Goal: Transaction & Acquisition: Purchase product/service

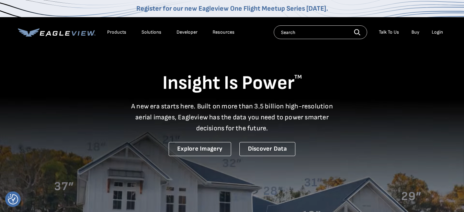
click at [437, 31] on div "Login" at bounding box center [437, 32] width 11 height 6
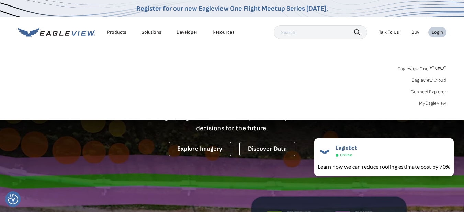
click at [430, 101] on link "MyEagleview" at bounding box center [433, 103] width 28 height 6
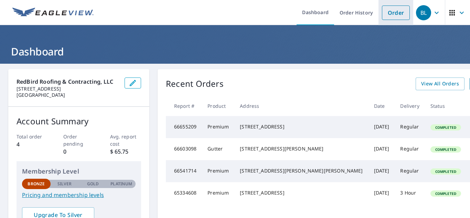
click at [391, 17] on link "Order" at bounding box center [396, 13] width 28 height 14
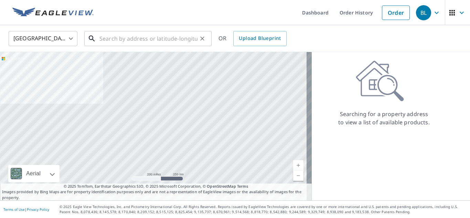
click at [171, 46] on div "​" at bounding box center [147, 38] width 127 height 15
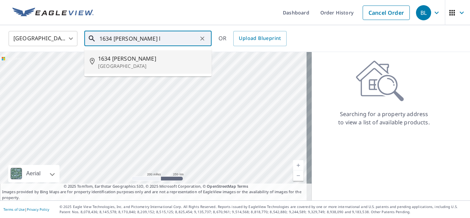
click at [127, 54] on li "1634 Bunting Ln Sanibel, FL 33957" at bounding box center [147, 61] width 127 height 23
type input "1634 Bunting Ln Sanibel, FL 33957"
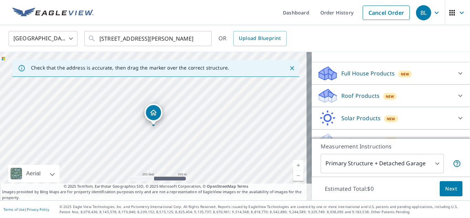
scroll to position [74, 0]
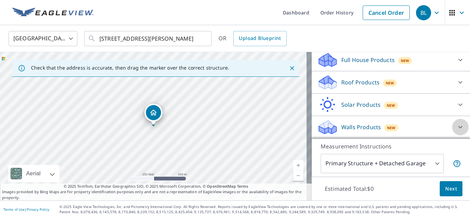
click at [456, 125] on icon at bounding box center [460, 127] width 8 height 8
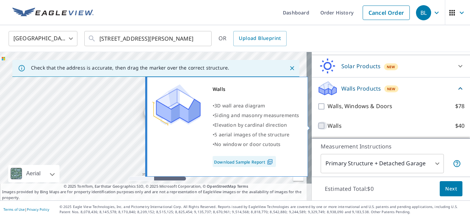
click at [317, 124] on input "Walls $40" at bounding box center [322, 125] width 10 height 8
checkbox input "true"
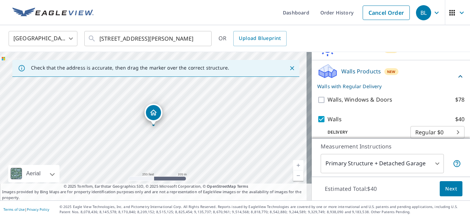
scroll to position [139, 0]
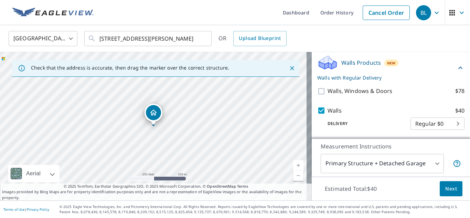
click at [262, 143] on div "Walls • 3D wall area diagram • Siding and masonry measurements • Elevation by c…" at bounding box center [229, 110] width 167 height 104
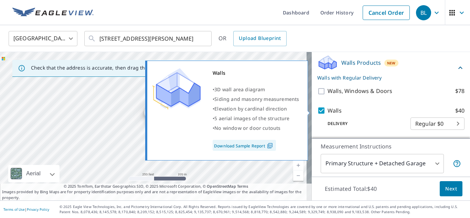
click at [262, 143] on link "Download Sample Report" at bounding box center [243, 145] width 63 height 11
click at [252, 143] on link "Download Sample Report" at bounding box center [243, 145] width 63 height 11
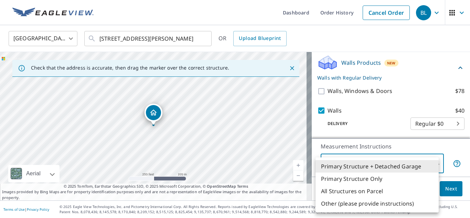
click at [408, 164] on body "BL BL Dashboard Order History Cancel Order BL United States US ​ 1634 Bunting L…" at bounding box center [235, 109] width 470 height 218
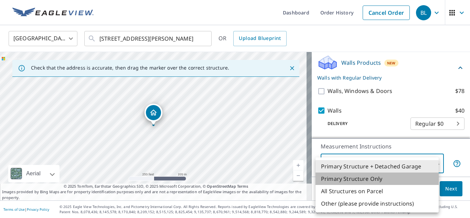
click at [383, 182] on li "Primary Structure Only" at bounding box center [376, 178] width 123 height 12
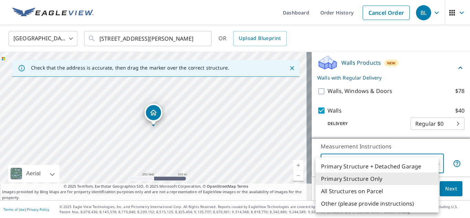
click at [412, 160] on body "BL BL Dashboard Order History Cancel Order BL United States US ​ 1634 Bunting L…" at bounding box center [235, 109] width 470 height 218
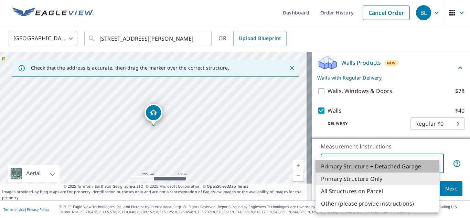
click at [408, 166] on li "Primary Structure + Detached Garage" at bounding box center [376, 166] width 123 height 12
type input "1"
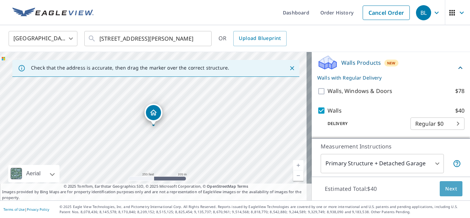
click at [452, 194] on button "Next" at bounding box center [450, 188] width 23 height 15
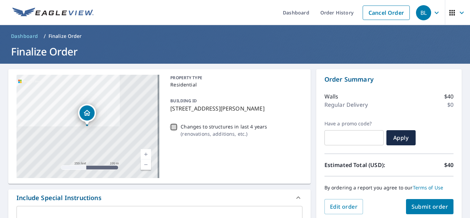
click at [174, 128] on input "Changes to structures in last 4 years ( renovations, additions, etc. )" at bounding box center [173, 127] width 8 height 8
checkbox input "true"
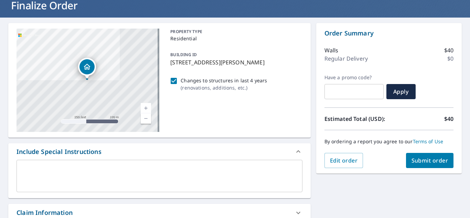
scroll to position [44, 0]
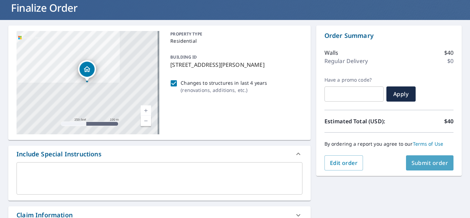
click at [418, 161] on span "Submit order" at bounding box center [429, 163] width 37 height 8
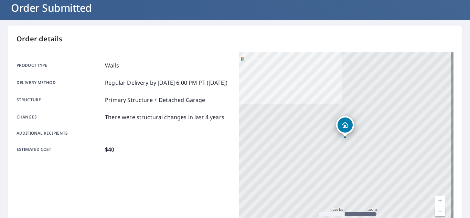
click at [178, 103] on div "Product type Walls Delivery method Regular Delivery by 10/9/2025 6:00 PM PT (Th…" at bounding box center [124, 107] width 214 height 92
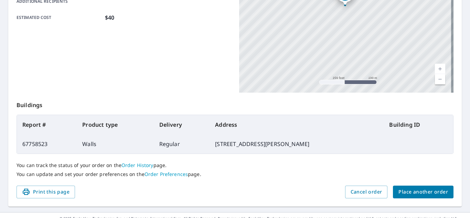
scroll to position [176, 0]
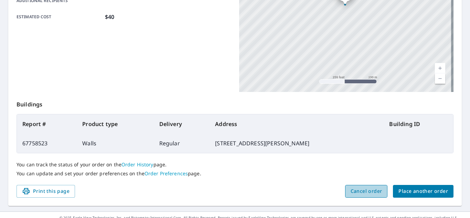
click at [362, 191] on span "Cancel order" at bounding box center [366, 191] width 32 height 9
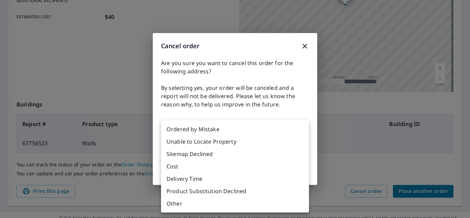
click at [278, 135] on body "BL BL Dashboard Order History Order BL Order Submitted Order details Product ty…" at bounding box center [235, 109] width 470 height 218
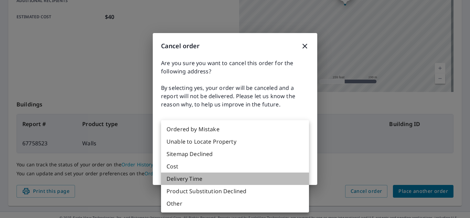
click at [237, 177] on li "Delivery Time" at bounding box center [235, 178] width 148 height 12
type input "34"
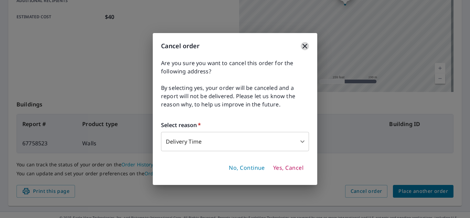
click at [305, 45] on icon "button" at bounding box center [304, 46] width 5 height 5
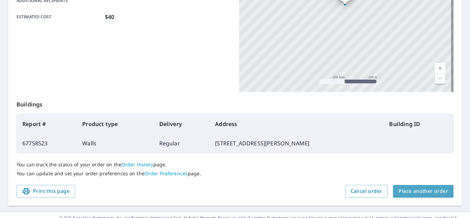
click at [412, 195] on span "Place another order" at bounding box center [423, 191] width 50 height 9
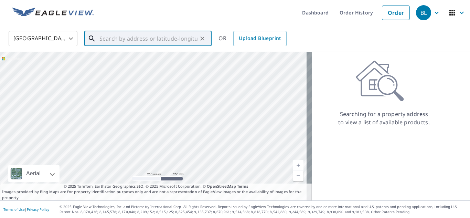
click at [147, 32] on input "text" at bounding box center [148, 38] width 98 height 19
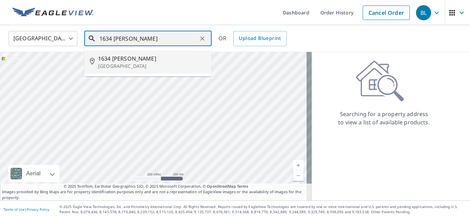
click at [127, 59] on span "1634 Bunting Ln" at bounding box center [152, 58] width 108 height 8
type input "1634 Bunting Ln Sanibel, FL 33957"
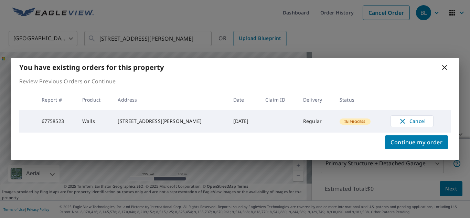
click at [444, 66] on icon at bounding box center [444, 67] width 5 height 5
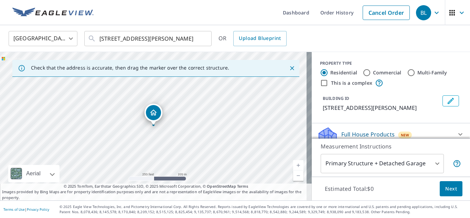
scroll to position [74, 0]
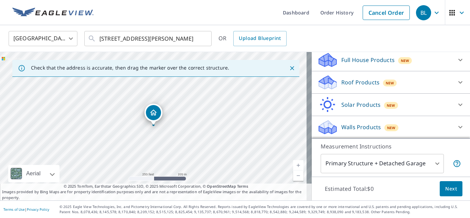
click at [398, 134] on div "Walls Products New" at bounding box center [384, 127] width 135 height 16
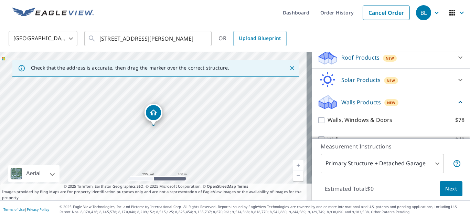
scroll to position [113, 0]
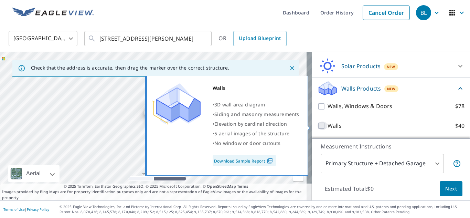
click at [317, 127] on input "Walls $40" at bounding box center [322, 125] width 10 height 8
checkbox input "true"
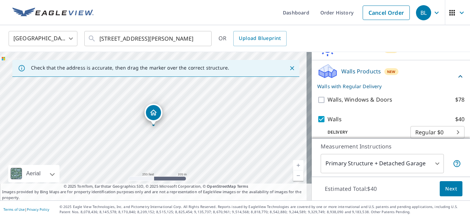
scroll to position [139, 0]
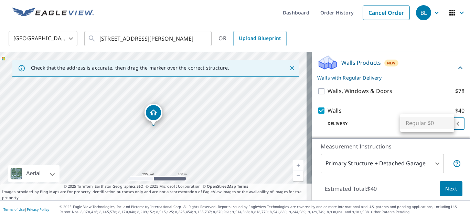
click at [446, 127] on body "BL BL Dashboard Order History Cancel Order BL United States US ​ 1634 Bunting L…" at bounding box center [235, 109] width 470 height 218
click at [423, 124] on ul "Regular $0" at bounding box center [427, 123] width 54 height 18
click at [423, 131] on ul "Regular $0" at bounding box center [427, 123] width 54 height 18
click at [428, 125] on ul "Regular $0" at bounding box center [427, 123] width 54 height 18
click at [439, 97] on div at bounding box center [235, 109] width 470 height 218
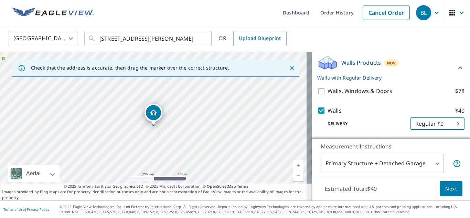
click at [451, 125] on body "BL BL Dashboard Order History Cancel Order BL United States US ​ 1634 Bunting L…" at bounding box center [235, 109] width 470 height 218
click at [447, 129] on ul "Regular $0" at bounding box center [427, 123] width 54 height 18
click at [431, 164] on div at bounding box center [235, 109] width 470 height 218
click at [432, 167] on body "BL BL Dashboard Order History Cancel Order BL United States US ​ 1634 Bunting L…" at bounding box center [235, 109] width 470 height 218
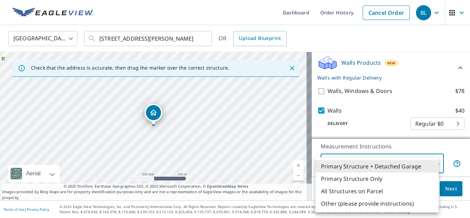
click at [394, 180] on li "Primary Structure Only" at bounding box center [376, 178] width 123 height 12
type input "2"
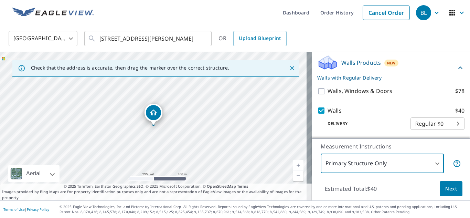
click at [448, 187] on span "Next" at bounding box center [451, 188] width 12 height 9
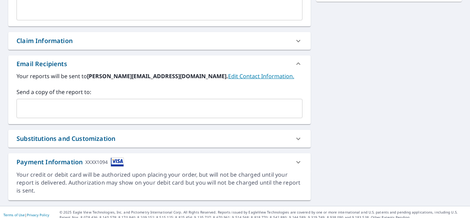
scroll to position [223, 0]
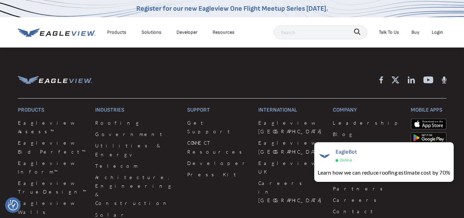
click at [230, 57] on footer "Products Eagleview Assess™ Eagleview Bid Perfect™ Eagleview Inform™ Eagleview T…" at bounding box center [232, 214] width 464 height 334
